Goal: Navigation & Orientation: Find specific page/section

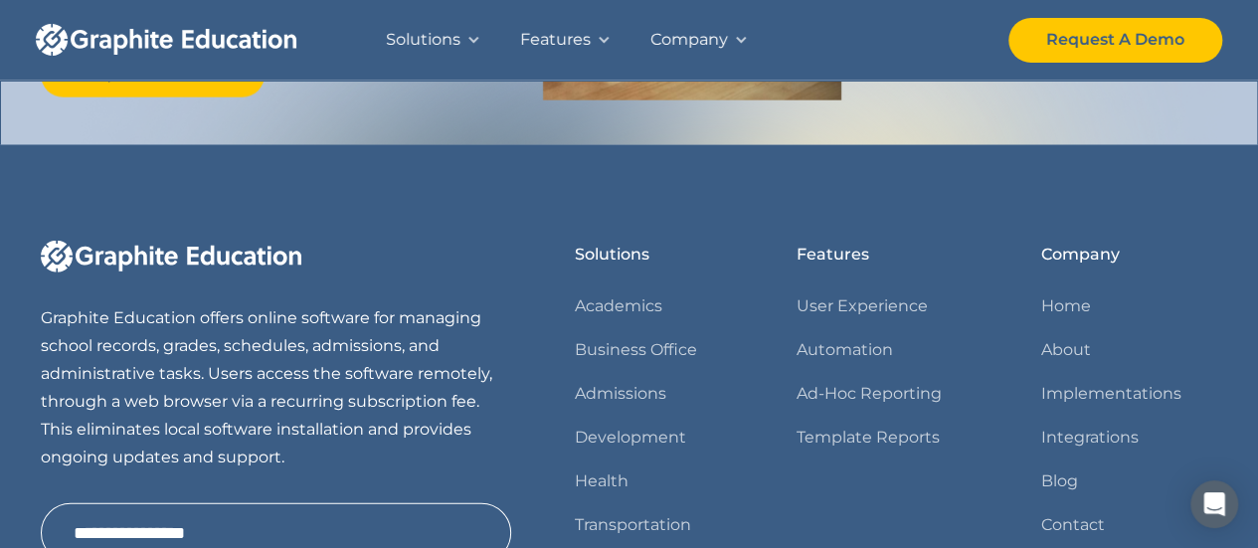
scroll to position [2459, 0]
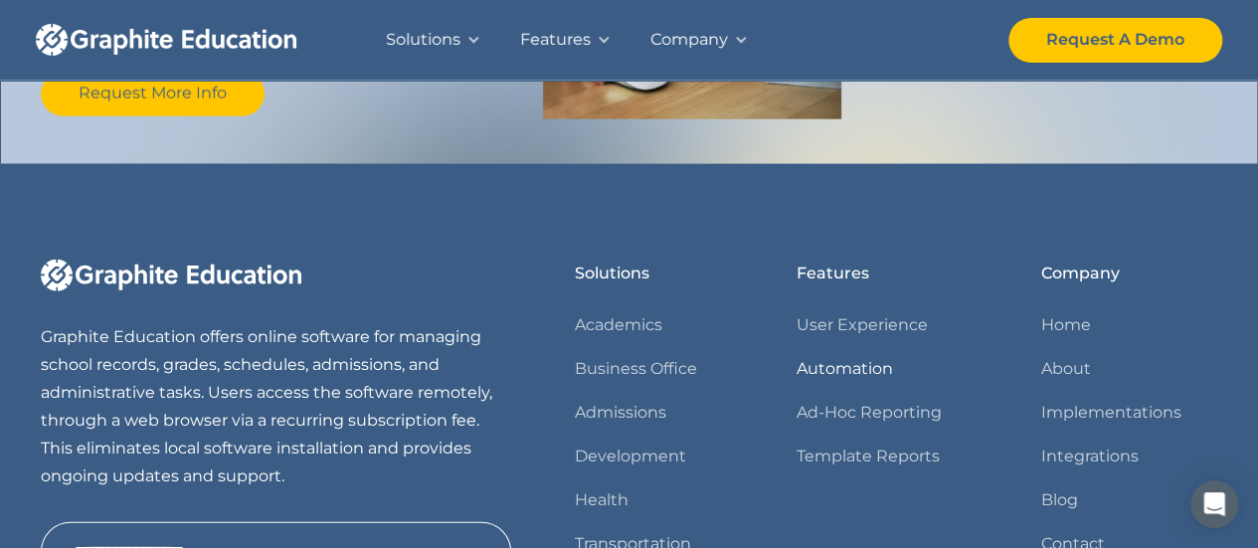
click at [853, 366] on link "Automation" at bounding box center [845, 369] width 96 height 28
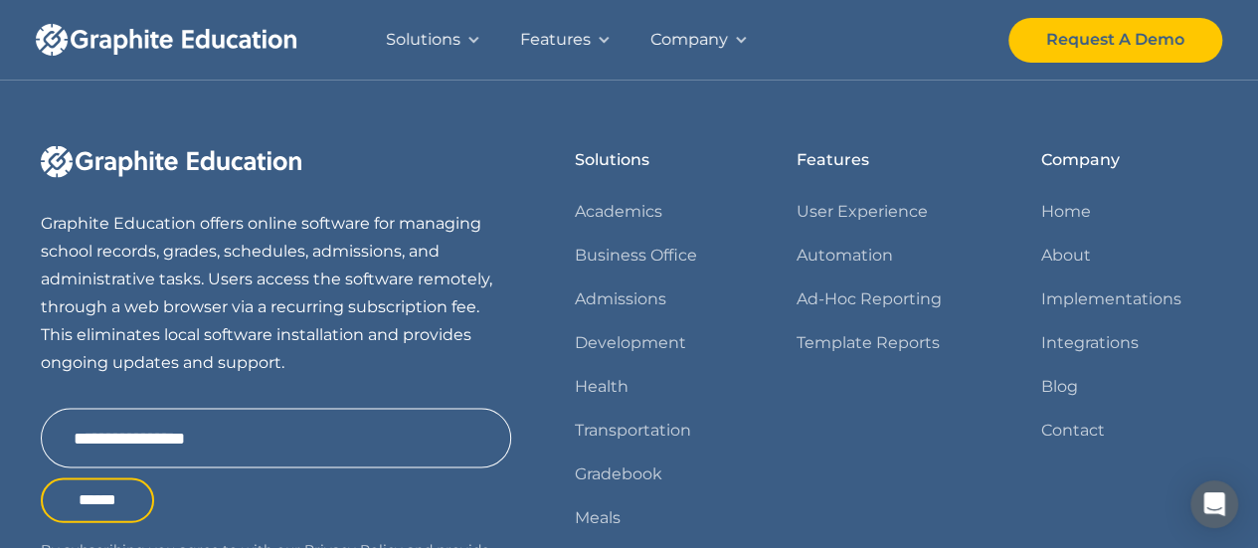
scroll to position [1842, 0]
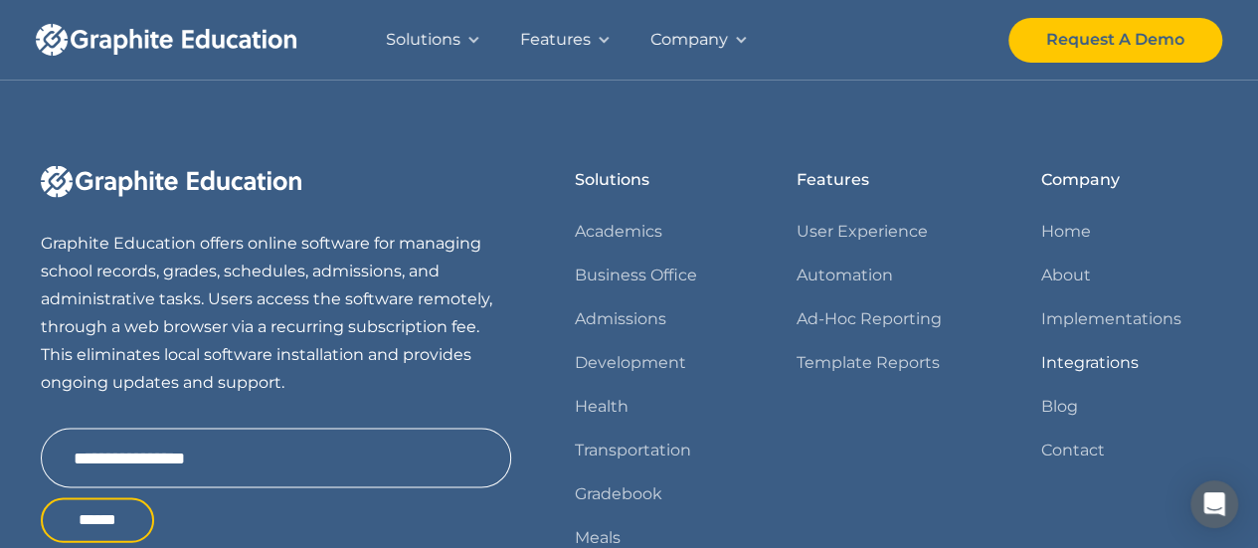
click at [1116, 360] on link "Integrations" at bounding box center [1090, 362] width 97 height 28
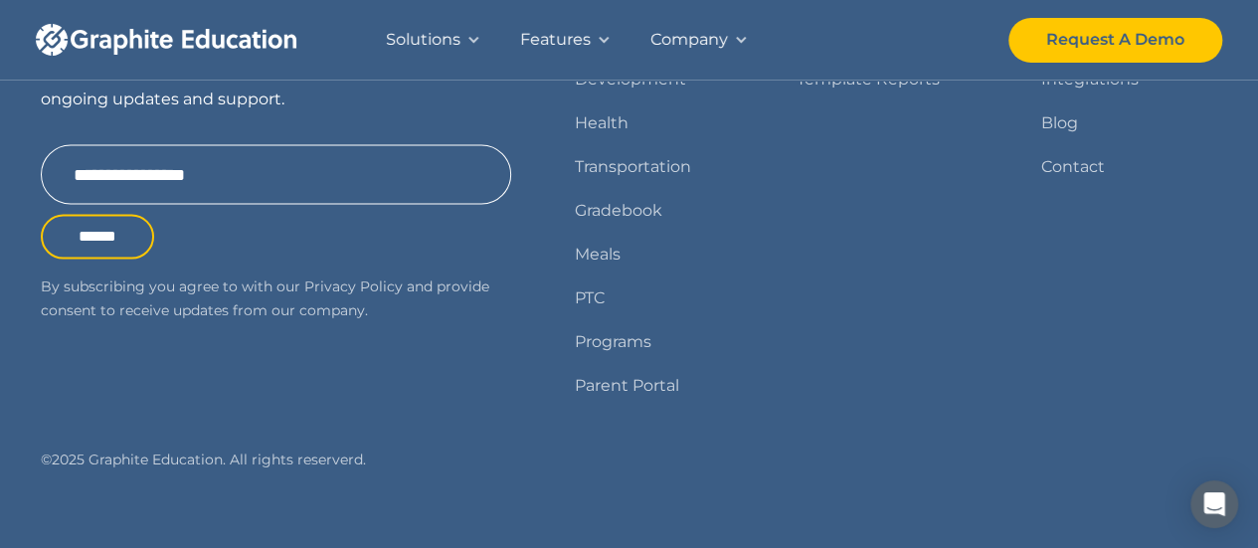
scroll to position [1945, 0]
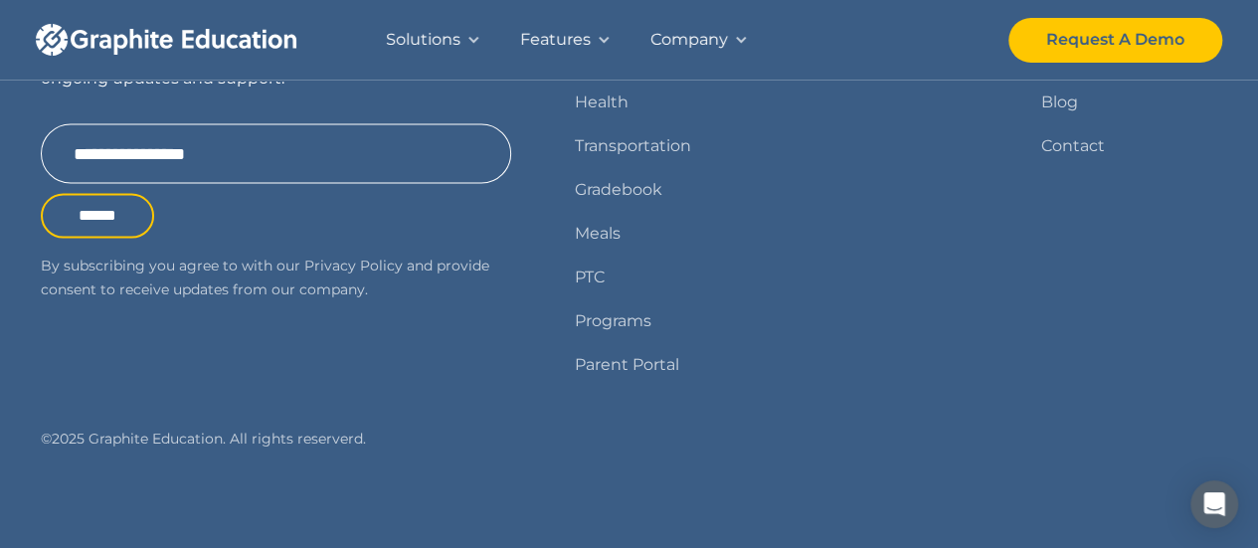
click at [612, 334] on div "Solutions Academics Business Office Admissions Development Health Transportatio…" at bounding box center [654, 128] width 158 height 533
click at [618, 315] on link "Programs" at bounding box center [613, 321] width 77 height 28
